Goal: Complete application form

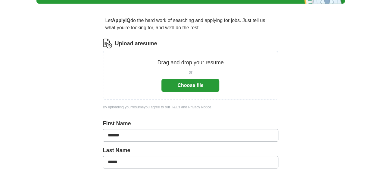
scroll to position [43, 0]
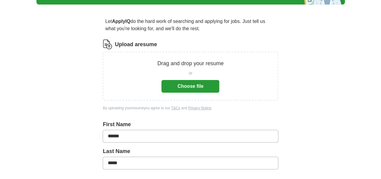
click at [201, 82] on button "Choose file" at bounding box center [190, 86] width 58 height 13
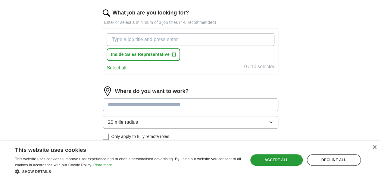
scroll to position [194, 0]
click at [176, 52] on span "+" at bounding box center [174, 54] width 4 height 4
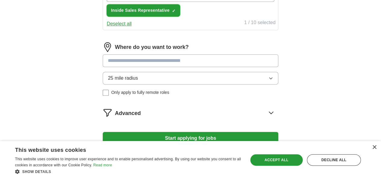
scroll to position [239, 0]
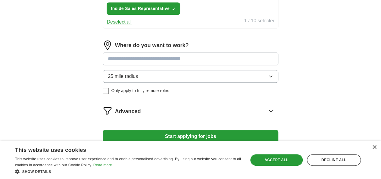
click at [169, 79] on button "25 mile radius" at bounding box center [190, 76] width 175 height 13
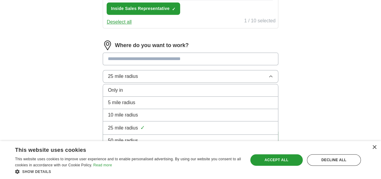
click at [169, 79] on button "25 mile radius" at bounding box center [190, 76] width 175 height 13
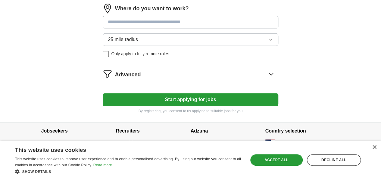
scroll to position [277, 0]
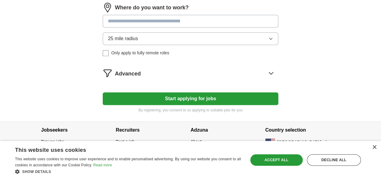
click at [156, 94] on button "Start applying for jobs" at bounding box center [190, 98] width 175 height 13
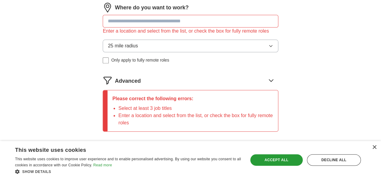
click at [155, 19] on input at bounding box center [190, 21] width 175 height 13
click at [125, 63] on label "Only apply to fully remote roles" at bounding box center [190, 60] width 175 height 6
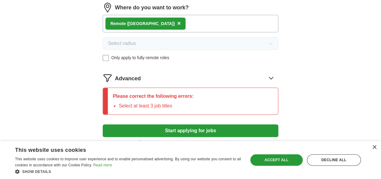
click at [126, 56] on label "Only apply to fully remote roles" at bounding box center [190, 57] width 175 height 6
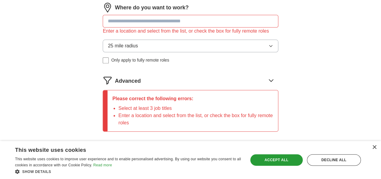
click at [154, 21] on input at bounding box center [190, 21] width 175 height 13
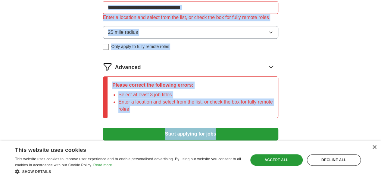
scroll to position [341, 0]
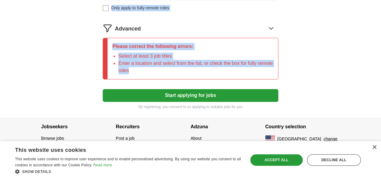
drag, startPoint x: 107, startPoint y: 61, endPoint x: 233, endPoint y: 78, distance: 127.8
copy div "Let ApplyIQ do the hard work of searching and applying for jobs. Just tell us w…"
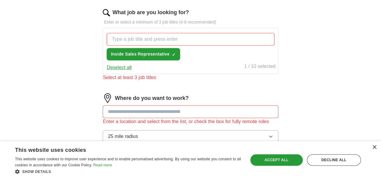
scroll to position [193, 0]
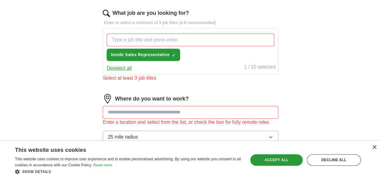
click at [149, 37] on input "What job are you looking for?" at bounding box center [190, 39] width 167 height 13
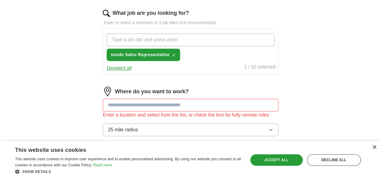
paste input "Marketing Coordinator"
type input "Marketing Coordinator"
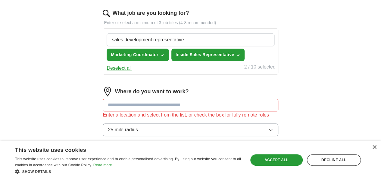
type input "sales development representative"
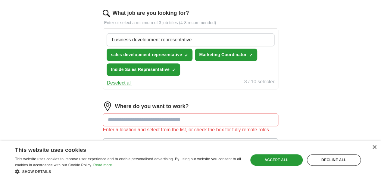
type input "business development representative"
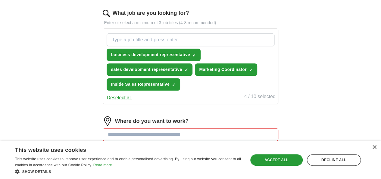
paste input "Account Executive Business Development Representative Retail Sales Manager Cust…"
type input "Account Executive Business Development Representative Retail Sales Manager Cust…"
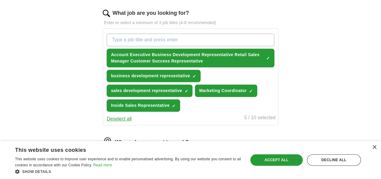
scroll to position [0, 0]
click at [175, 56] on span "Account Executive Business Development Representative Retail Sales Manager Cust…" at bounding box center [187, 57] width 153 height 13
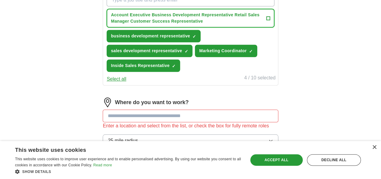
scroll to position [228, 0]
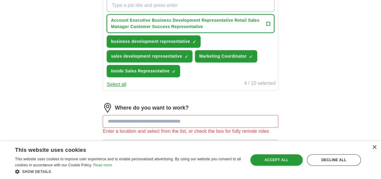
click at [229, 19] on span "Account Executive Business Development Representative Retail Sales Manager Cust…" at bounding box center [187, 23] width 153 height 13
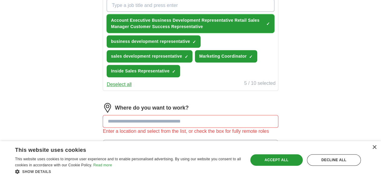
click at [220, 24] on span "Account Executive Business Development Representative Retail Sales Manager Cust…" at bounding box center [187, 23] width 153 height 13
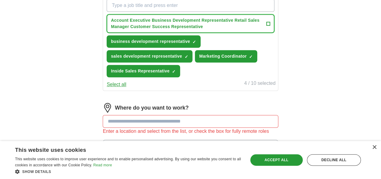
scroll to position [205, 0]
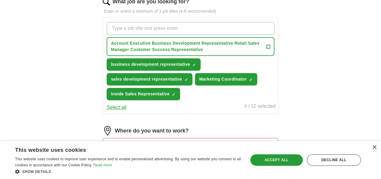
drag, startPoint x: 186, startPoint y: 53, endPoint x: 105, endPoint y: 43, distance: 81.6
click at [105, 43] on div "Let ApplyIQ do the hard work of searching and applying for jobs. Just tell us w…" at bounding box center [190, 66] width 231 height 438
click at [150, 29] on input "What job are you looking for?" at bounding box center [190, 28] width 167 height 13
paste input "Account Executive Business Development Representative Retail Sales Manager Cust…"
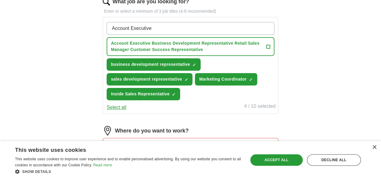
type input "Account Executive"
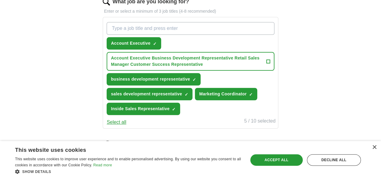
paste input "Account Executive Business Development Representative Retail Sales Manager Cust…"
type input "A"
paste input "Account Executive Business Development Representative Retail Sales Manager Cust…"
type input "A"
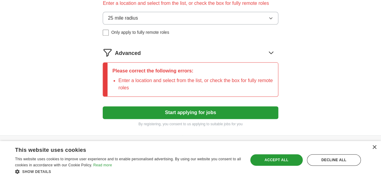
scroll to position [362, 0]
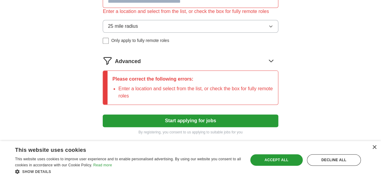
click at [141, 8] on input at bounding box center [190, 1] width 175 height 13
paste input "**********"
click at [103, 114] on button "Start applying for jobs" at bounding box center [190, 120] width 175 height 13
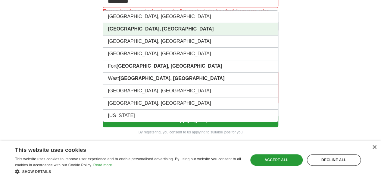
click at [145, 31] on strong "[GEOGRAPHIC_DATA], [GEOGRAPHIC_DATA]" at bounding box center [161, 28] width 106 height 5
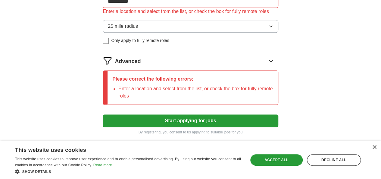
scroll to position [413, 0]
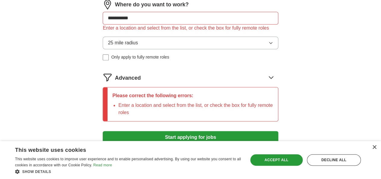
scroll to position [345, 0]
drag, startPoint x: 188, startPoint y: 31, endPoint x: 181, endPoint y: 37, distance: 9.3
click at [181, 37] on div "**********" at bounding box center [190, 32] width 175 height 65
click at [181, 25] on input "**********" at bounding box center [190, 18] width 175 height 13
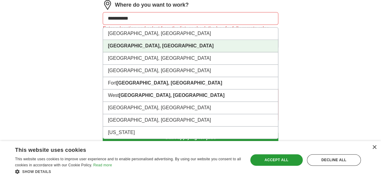
click at [160, 52] on li "[GEOGRAPHIC_DATA], [GEOGRAPHIC_DATA]" at bounding box center [190, 46] width 175 height 12
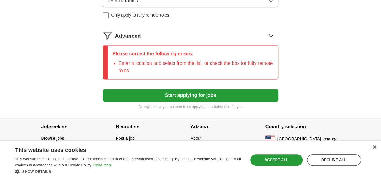
scroll to position [406, 0]
click at [193, 101] on button "Start applying for jobs" at bounding box center [190, 95] width 175 height 13
click at [229, 40] on div "Advanced" at bounding box center [196, 35] width 163 height 10
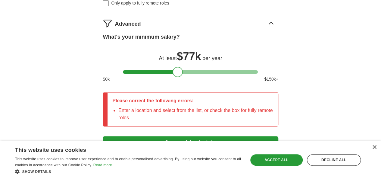
drag, startPoint x: 129, startPoint y: 95, endPoint x: 179, endPoint y: 92, distance: 49.4
click at [179, 87] on div "What's your minimum salary? At least $ 77k per year $ 0 k $ 150 k+" at bounding box center [190, 60] width 175 height 54
drag, startPoint x: 178, startPoint y: 95, endPoint x: 181, endPoint y: 94, distance: 3.0
click at [181, 77] on div at bounding box center [181, 72] width 10 height 10
click at [261, 41] on div "What's your minimum salary?" at bounding box center [190, 37] width 175 height 8
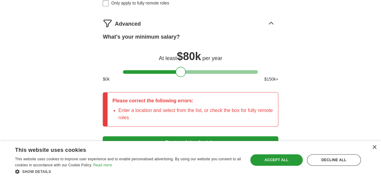
click at [269, 24] on icon at bounding box center [271, 23] width 4 height 2
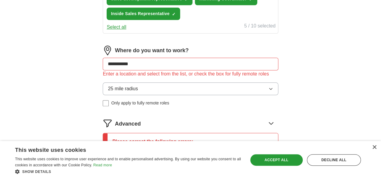
scroll to position [298, 0]
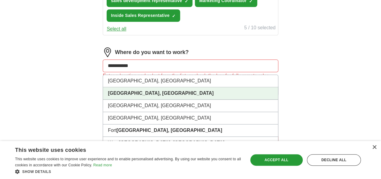
click at [152, 72] on input "**********" at bounding box center [190, 65] width 175 height 13
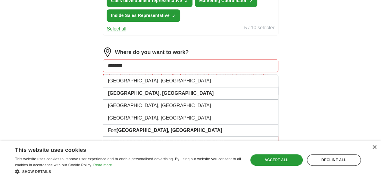
type input "*******"
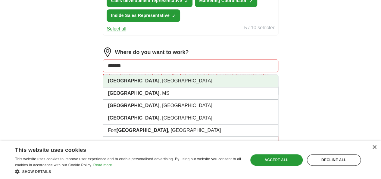
click at [148, 87] on li "[GEOGRAPHIC_DATA] , [GEOGRAPHIC_DATA]" at bounding box center [190, 81] width 175 height 12
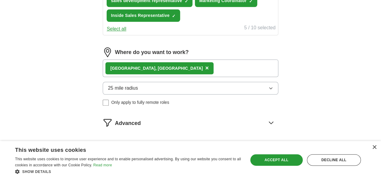
scroll to position [370, 0]
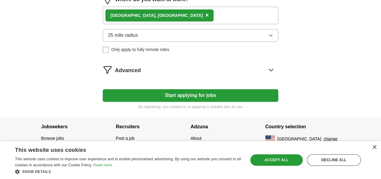
click at [173, 95] on button "Start applying for jobs" at bounding box center [190, 95] width 175 height 13
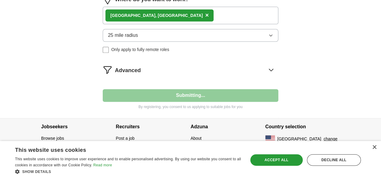
select select "**"
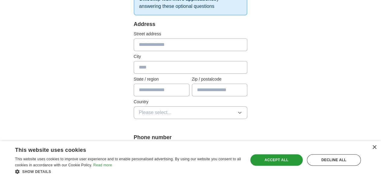
scroll to position [125, 0]
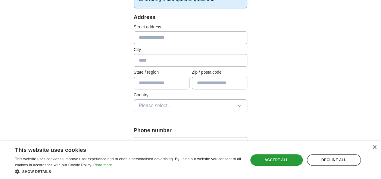
click at [155, 38] on input "text" at bounding box center [191, 37] width 114 height 13
type input "**********"
type input "*******"
type input "**********"
type input "*****"
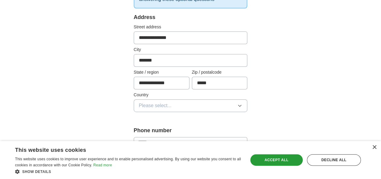
click at [167, 104] on button "Please select..." at bounding box center [191, 105] width 114 height 13
click at [162, 128] on div "[GEOGRAPHIC_DATA]" at bounding box center [191, 131] width 104 height 7
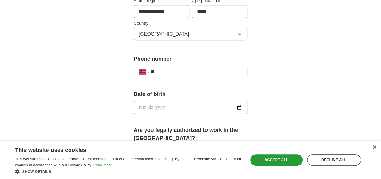
scroll to position [197, 0]
click at [184, 67] on input "**" at bounding box center [197, 70] width 92 height 7
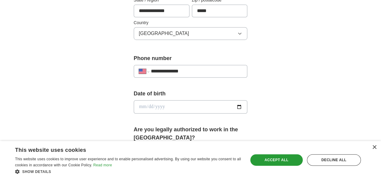
type input "**********"
click at [158, 104] on input "date" at bounding box center [191, 106] width 114 height 13
type input "**********"
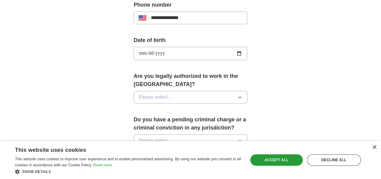
scroll to position [253, 0]
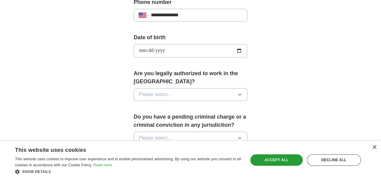
click at [138, 88] on button "Please select..." at bounding box center [191, 94] width 114 height 13
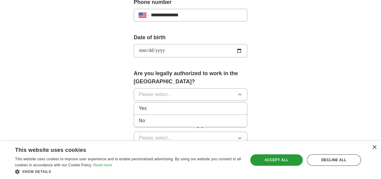
click at [140, 104] on div "Yes" at bounding box center [191, 107] width 104 height 7
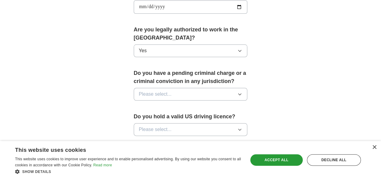
scroll to position [297, 0]
click at [154, 88] on button "Please select..." at bounding box center [191, 93] width 114 height 13
click at [144, 116] on div "No" at bounding box center [191, 119] width 104 height 7
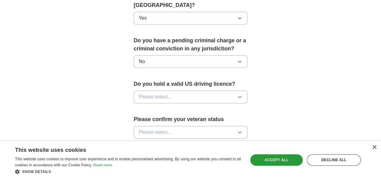
scroll to position [330, 0]
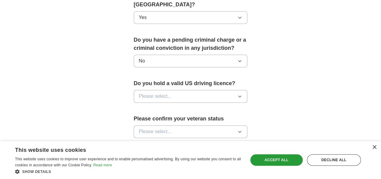
click at [164, 90] on button "Please select..." at bounding box center [191, 96] width 114 height 13
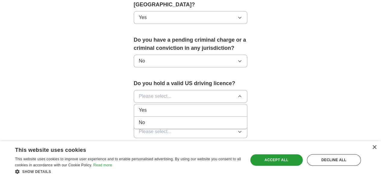
click at [152, 106] on div "Yes" at bounding box center [191, 109] width 104 height 7
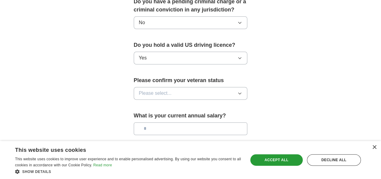
scroll to position [380, 0]
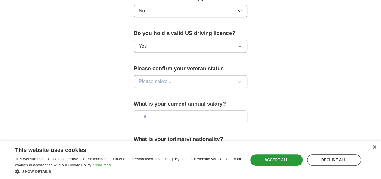
click at [164, 75] on button "Please select..." at bounding box center [191, 81] width 114 height 13
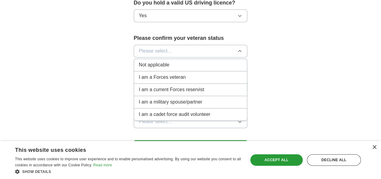
scroll to position [410, 0]
click at [169, 61] on div "Not applicable" at bounding box center [191, 64] width 104 height 7
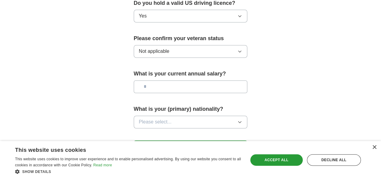
click at [161, 80] on input "text" at bounding box center [191, 86] width 114 height 13
type input "*******"
click at [170, 115] on button "Please select..." at bounding box center [191, 121] width 114 height 13
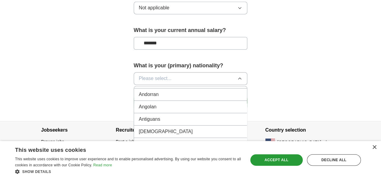
scroll to position [0, 0]
click at [169, 89] on div "American" at bounding box center [191, 92] width 104 height 7
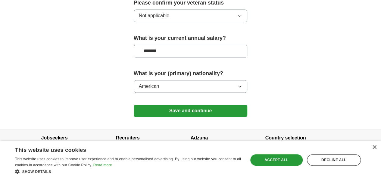
click at [210, 104] on button "Save and continue" at bounding box center [191, 110] width 114 height 12
